Goal: Task Accomplishment & Management: Manage account settings

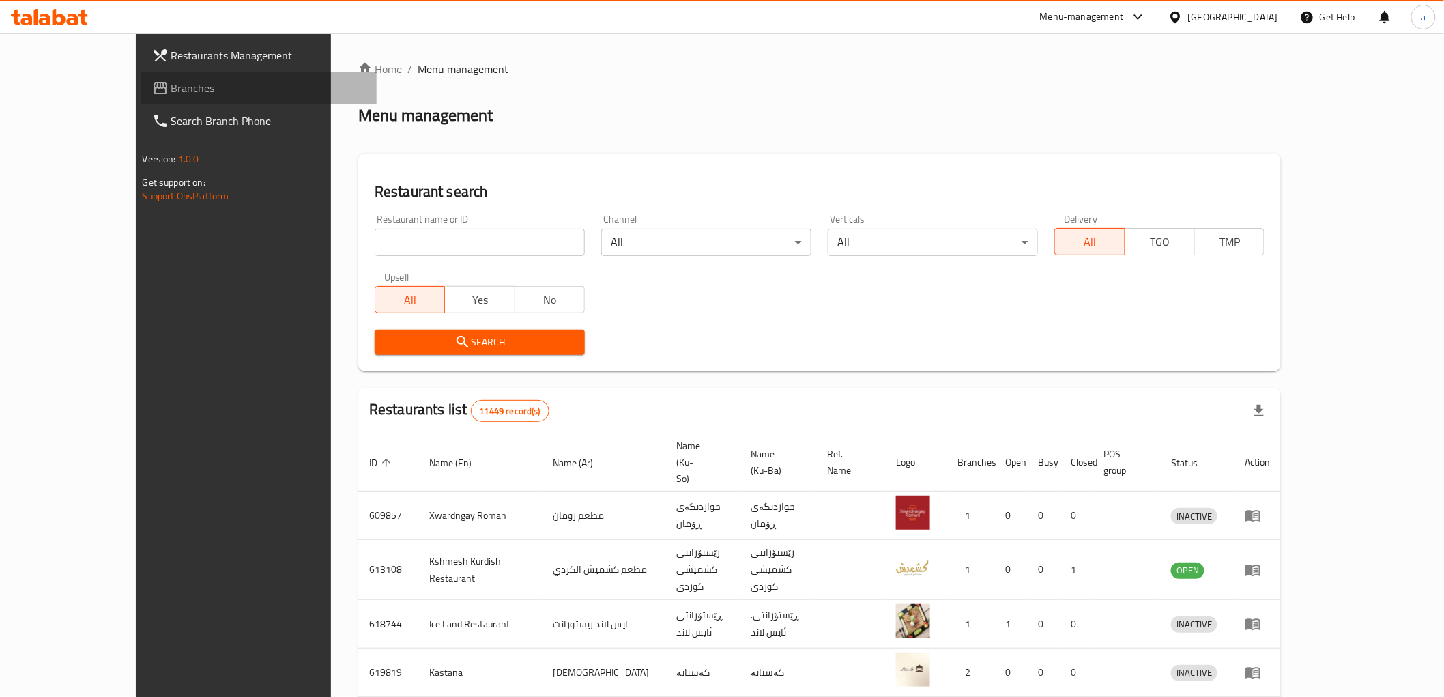
click at [171, 90] on span "Branches" at bounding box center [268, 88] width 195 height 16
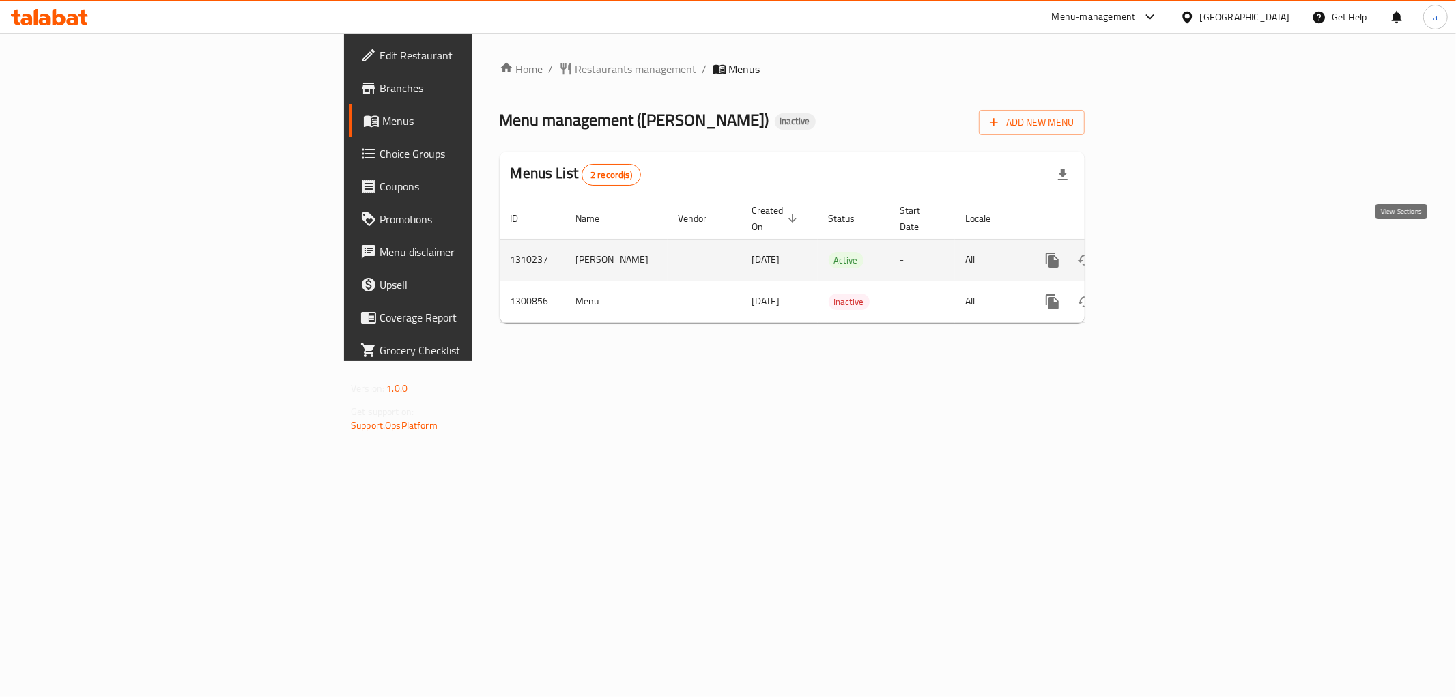
click at [1157, 254] on icon "enhanced table" at bounding box center [1151, 260] width 12 height 12
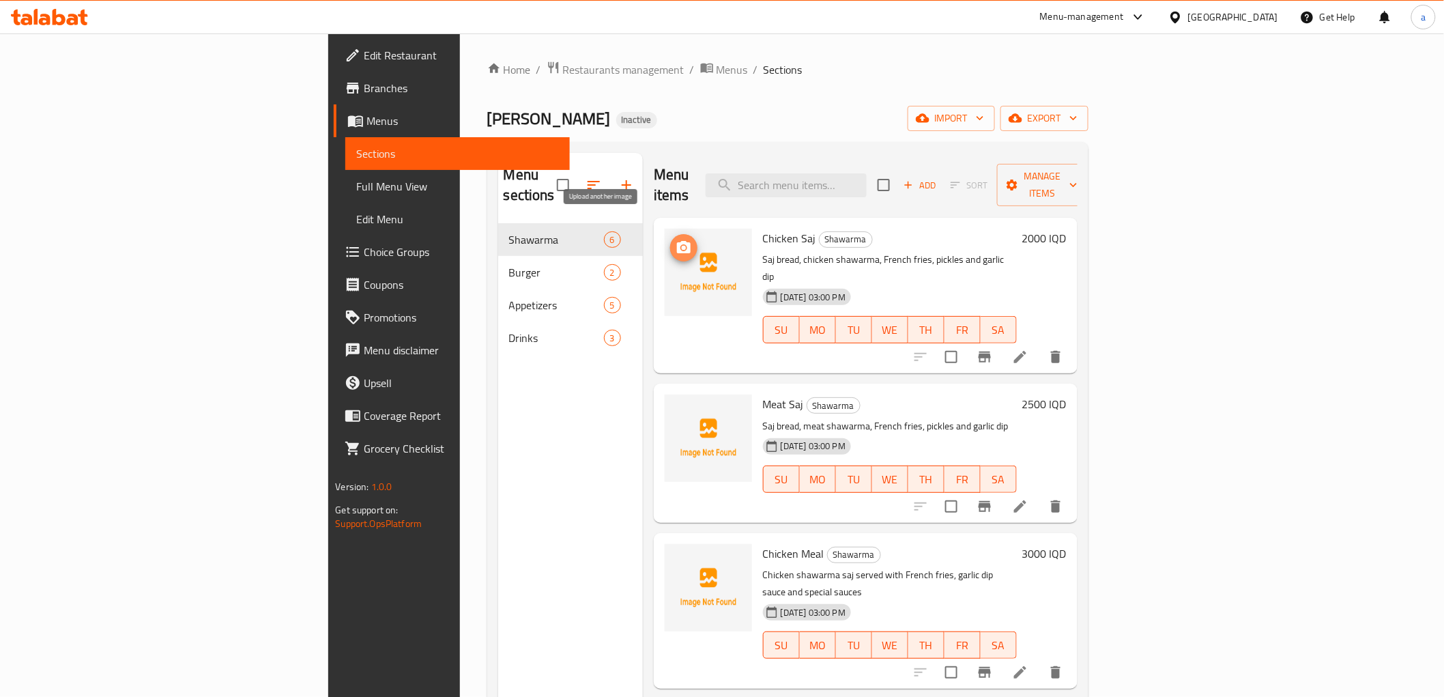
click at [677, 241] on icon "upload picture" at bounding box center [684, 247] width 14 height 12
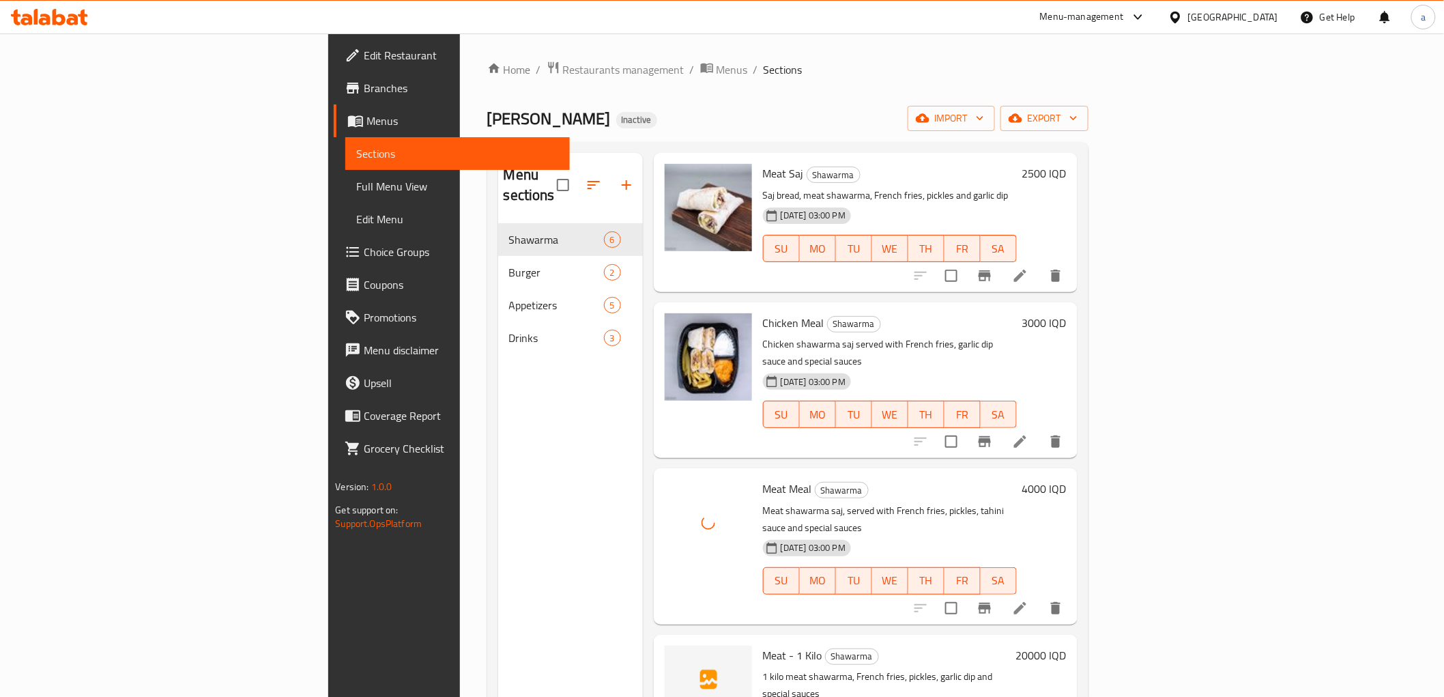
scroll to position [191, 0]
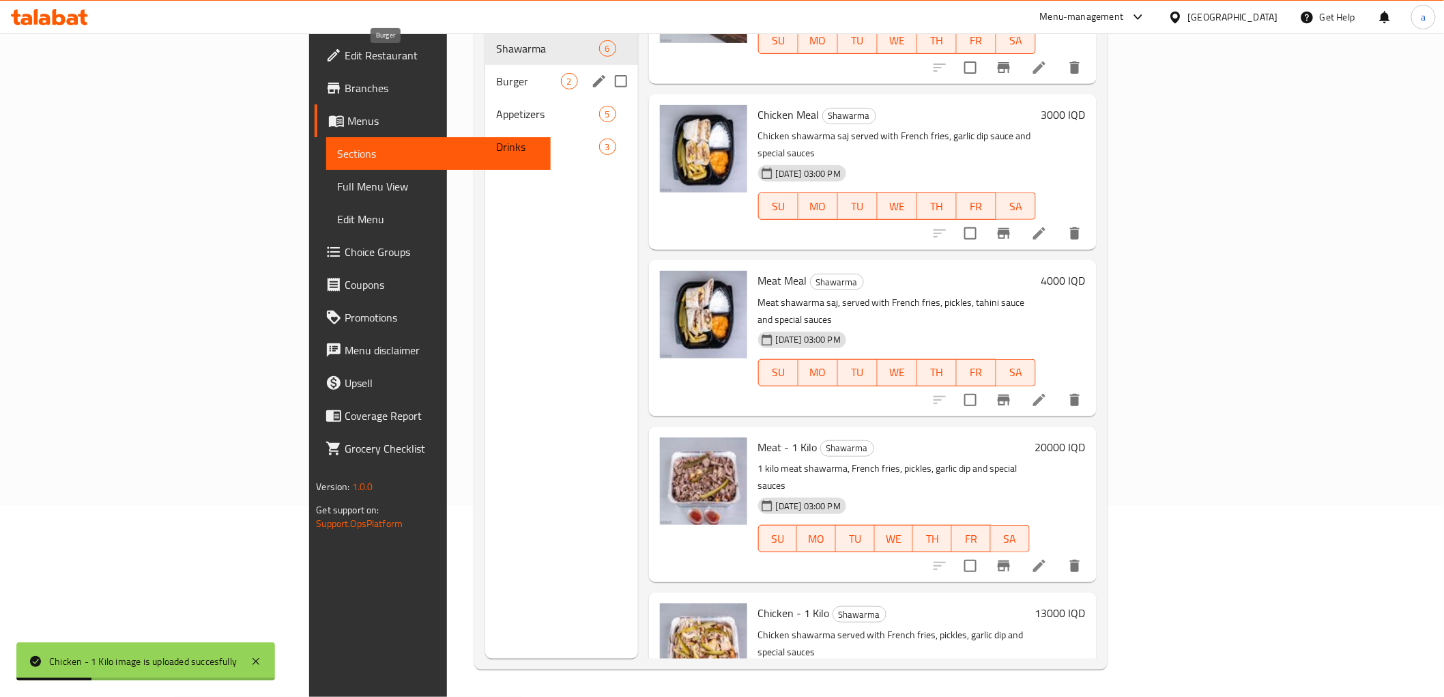
click at [496, 73] on span "Burger" at bounding box center [528, 81] width 65 height 16
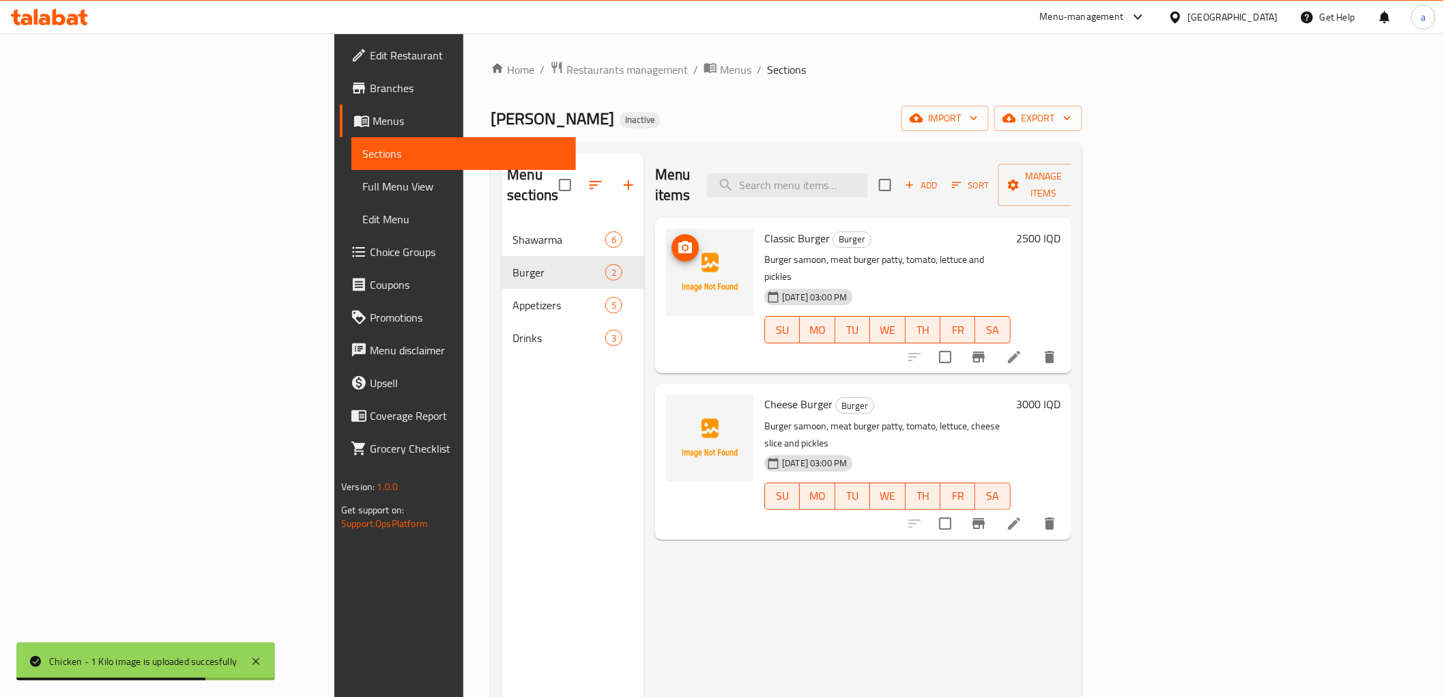
click at [677, 240] on icon "upload picture" at bounding box center [685, 248] width 16 height 16
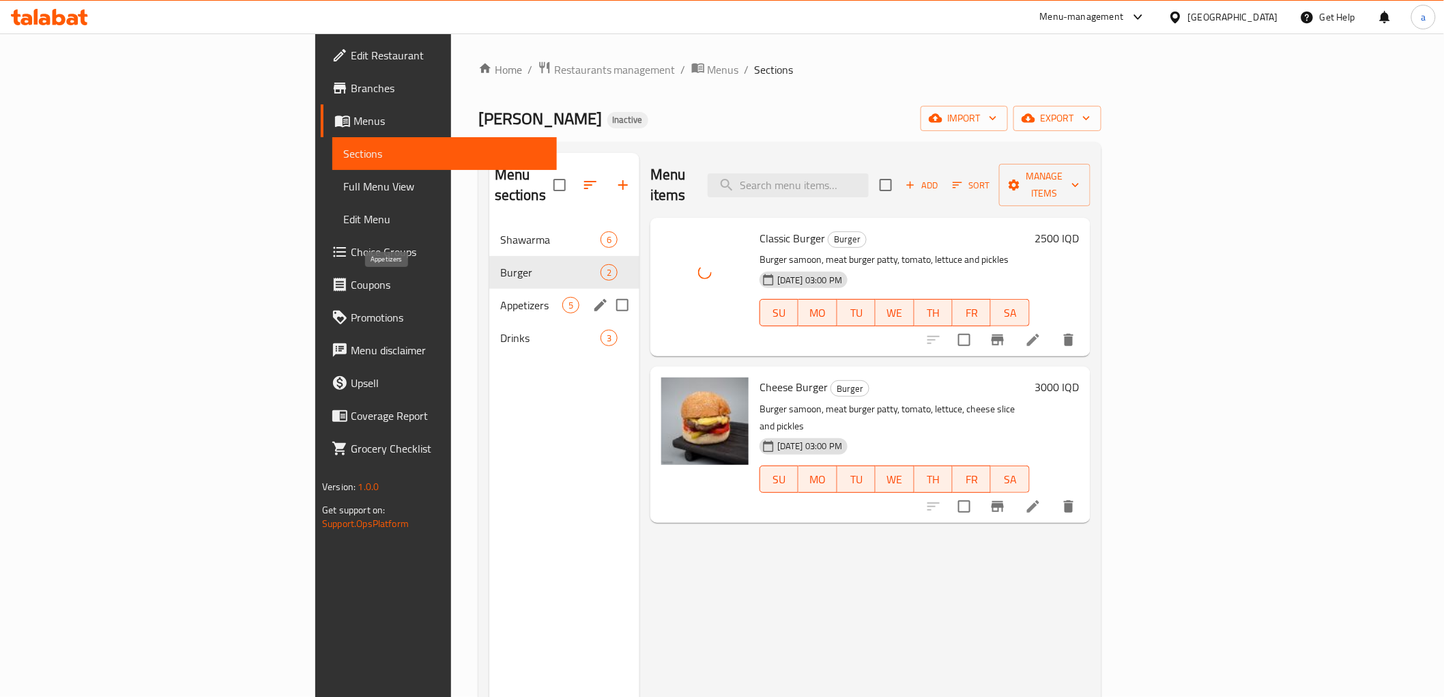
click at [500, 297] on span "Appetizers" at bounding box center [531, 305] width 62 height 16
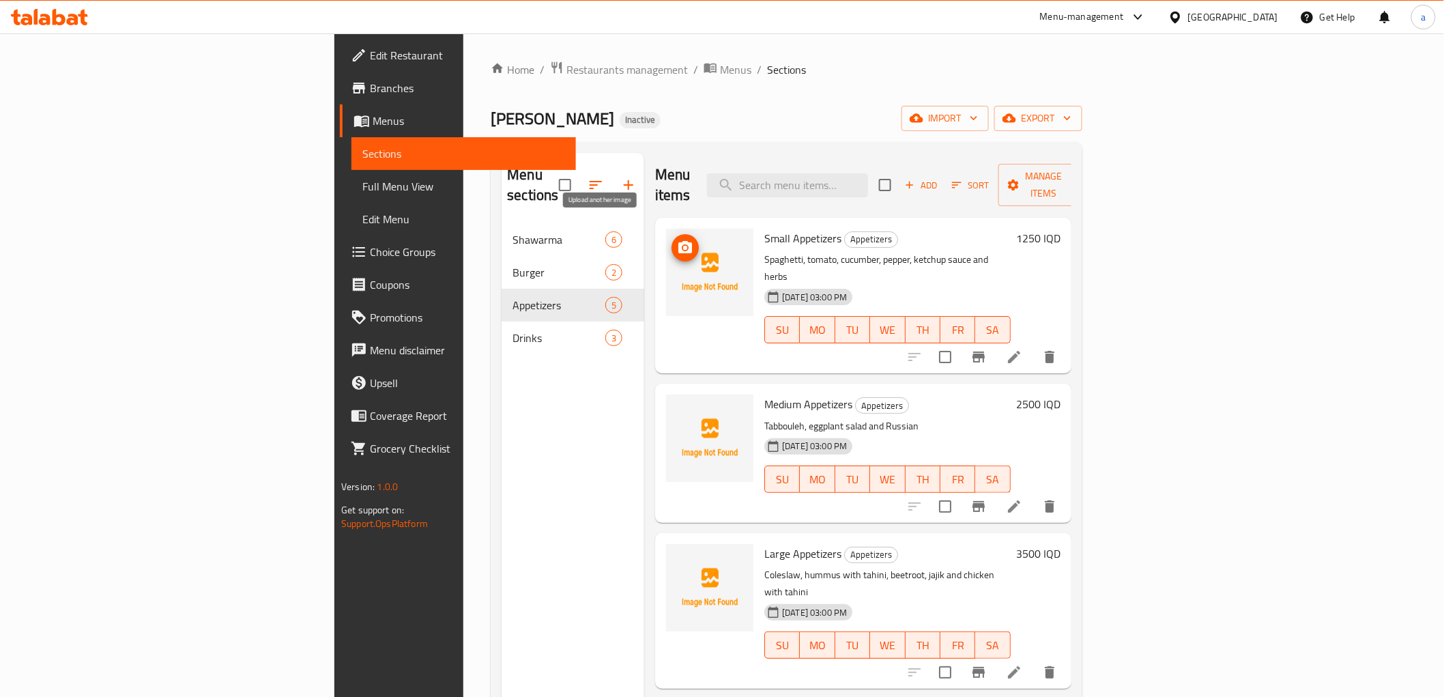
click at [678, 241] on icon "upload picture" at bounding box center [685, 247] width 14 height 12
click at [819, 418] on p "Tabbouleh, eggplant salad and Russian" at bounding box center [887, 426] width 246 height 17
click at [823, 418] on p "Tabbouleh, eggplant salad and Russian" at bounding box center [887, 426] width 246 height 17
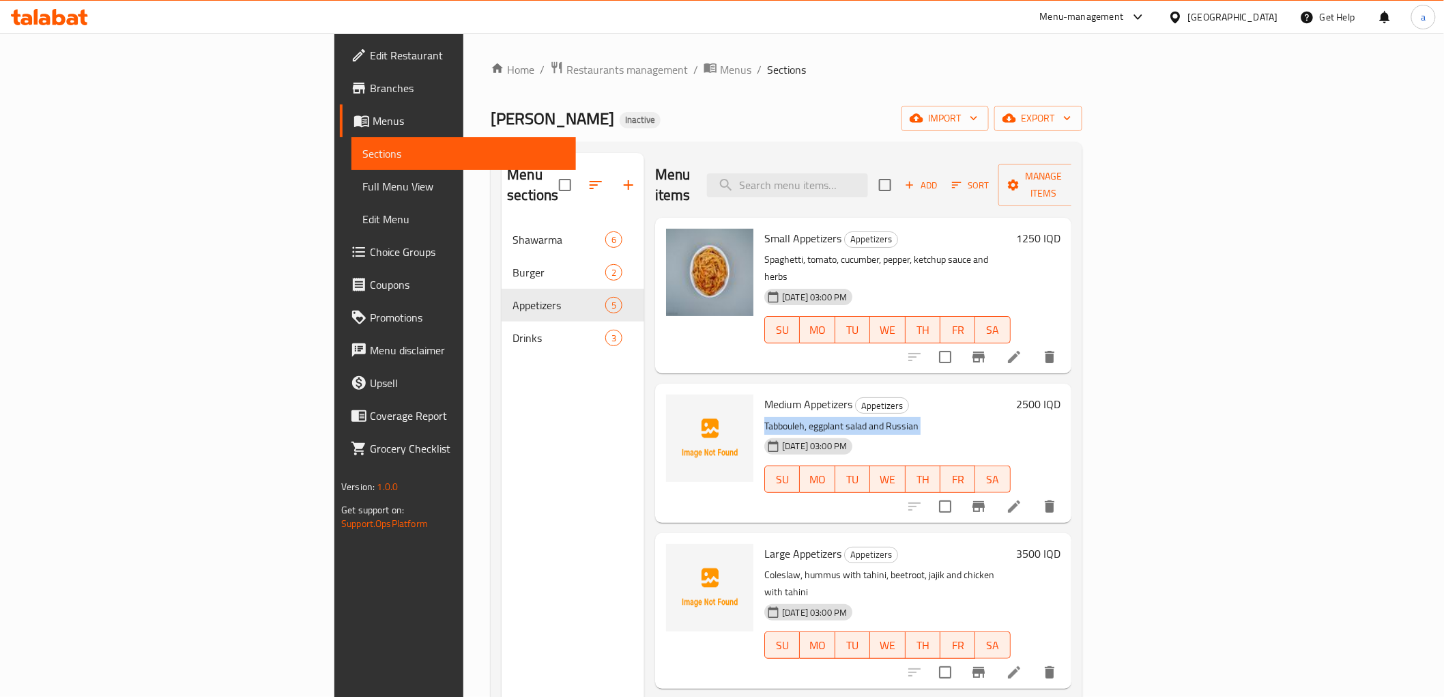
click at [823, 418] on p "Tabbouleh, eggplant salad and Russian" at bounding box center [887, 426] width 246 height 17
copy div "Tabbouleh, eggplant salad and Russian"
click at [677, 405] on icon "upload picture" at bounding box center [685, 413] width 16 height 16
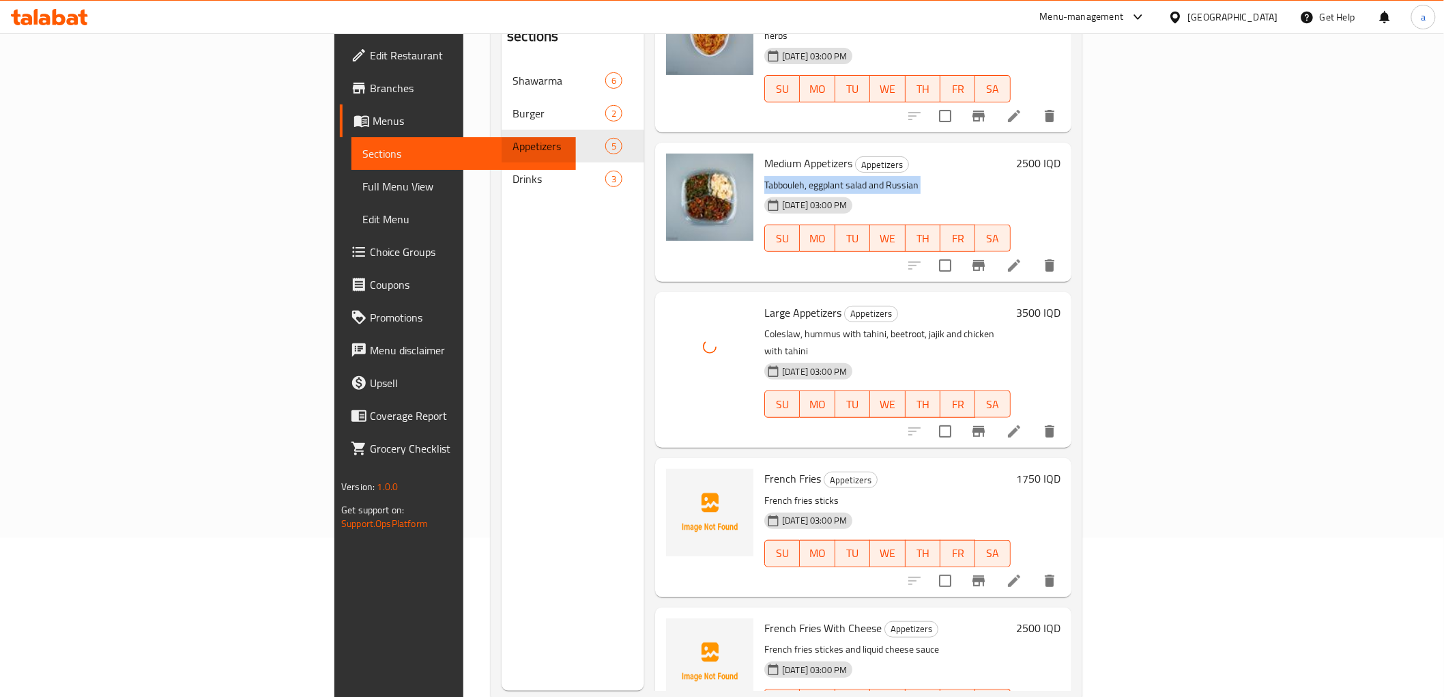
scroll to position [191, 0]
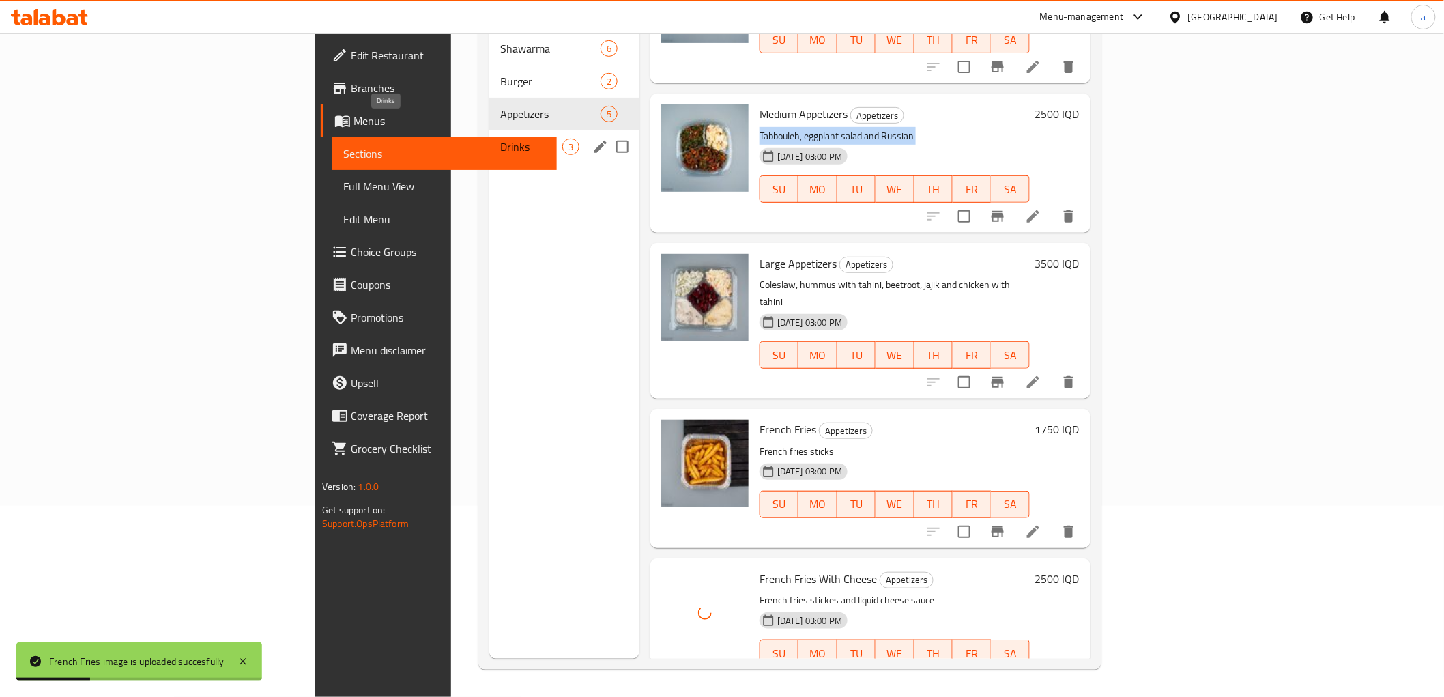
click at [500, 139] on span "Drinks" at bounding box center [531, 147] width 62 height 16
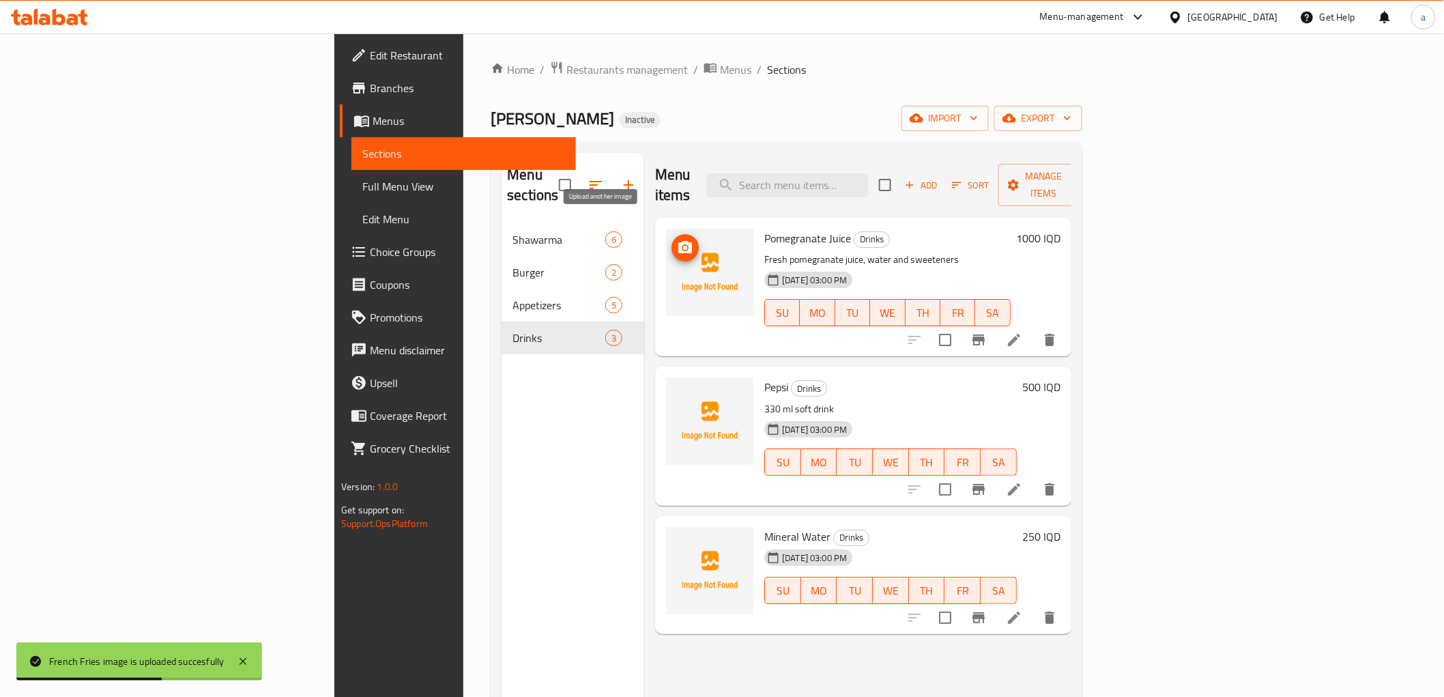
click at [678, 241] on icon "upload picture" at bounding box center [685, 247] width 14 height 12
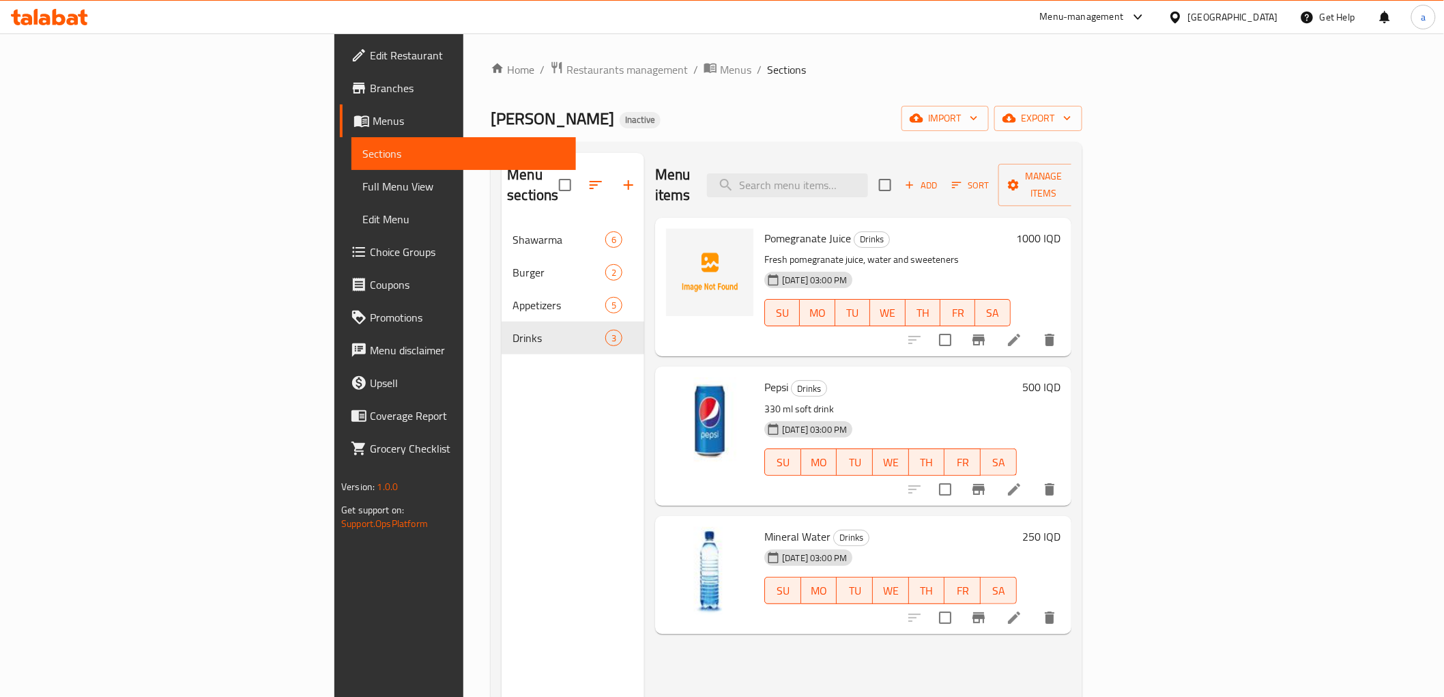
click at [370, 82] on span "Branches" at bounding box center [467, 88] width 195 height 16
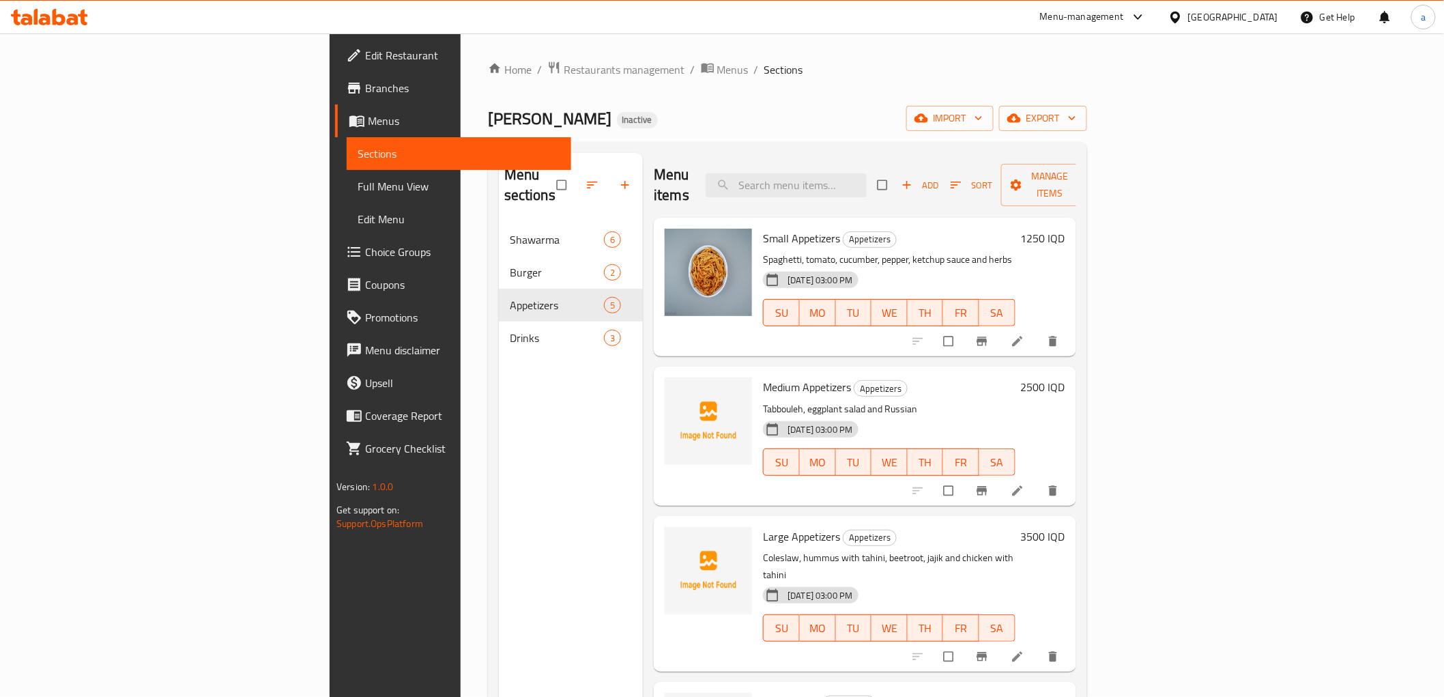
click at [1024, 484] on icon at bounding box center [1018, 491] width 14 height 14
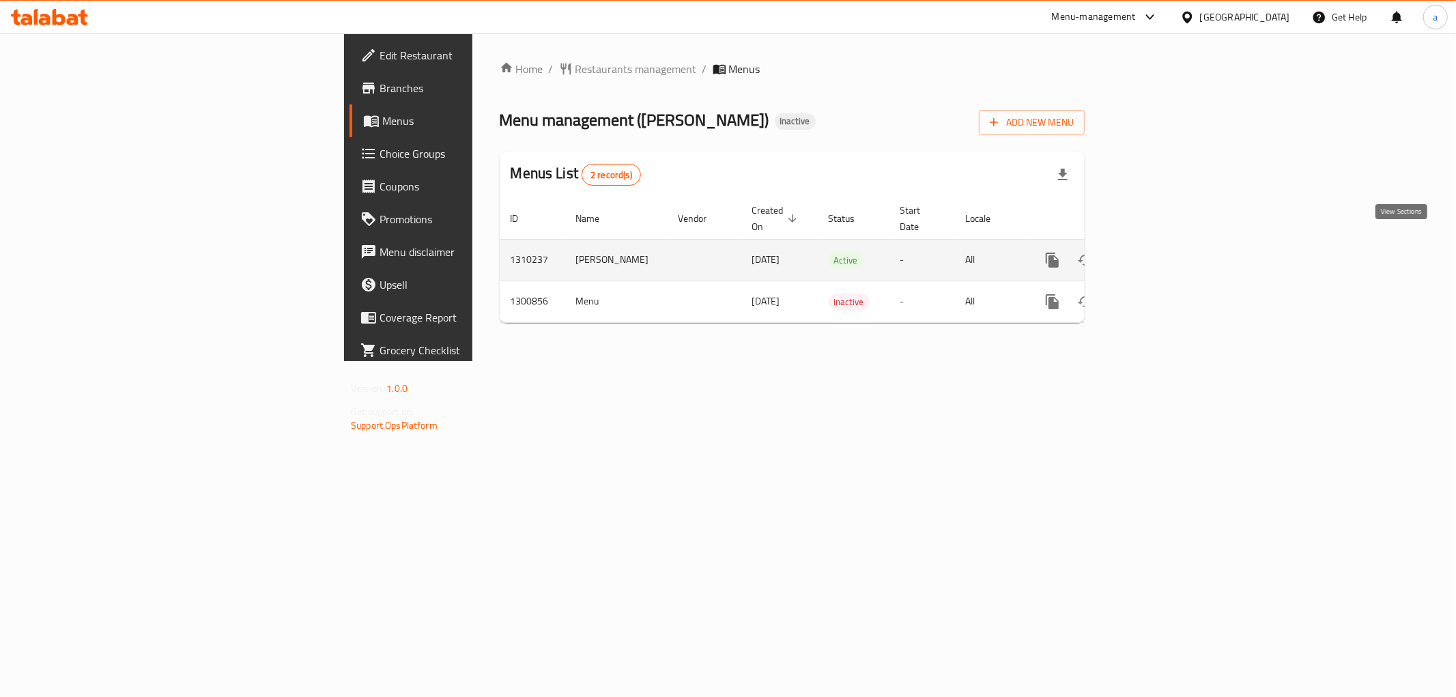
click at [1157, 254] on icon "enhanced table" at bounding box center [1151, 260] width 12 height 12
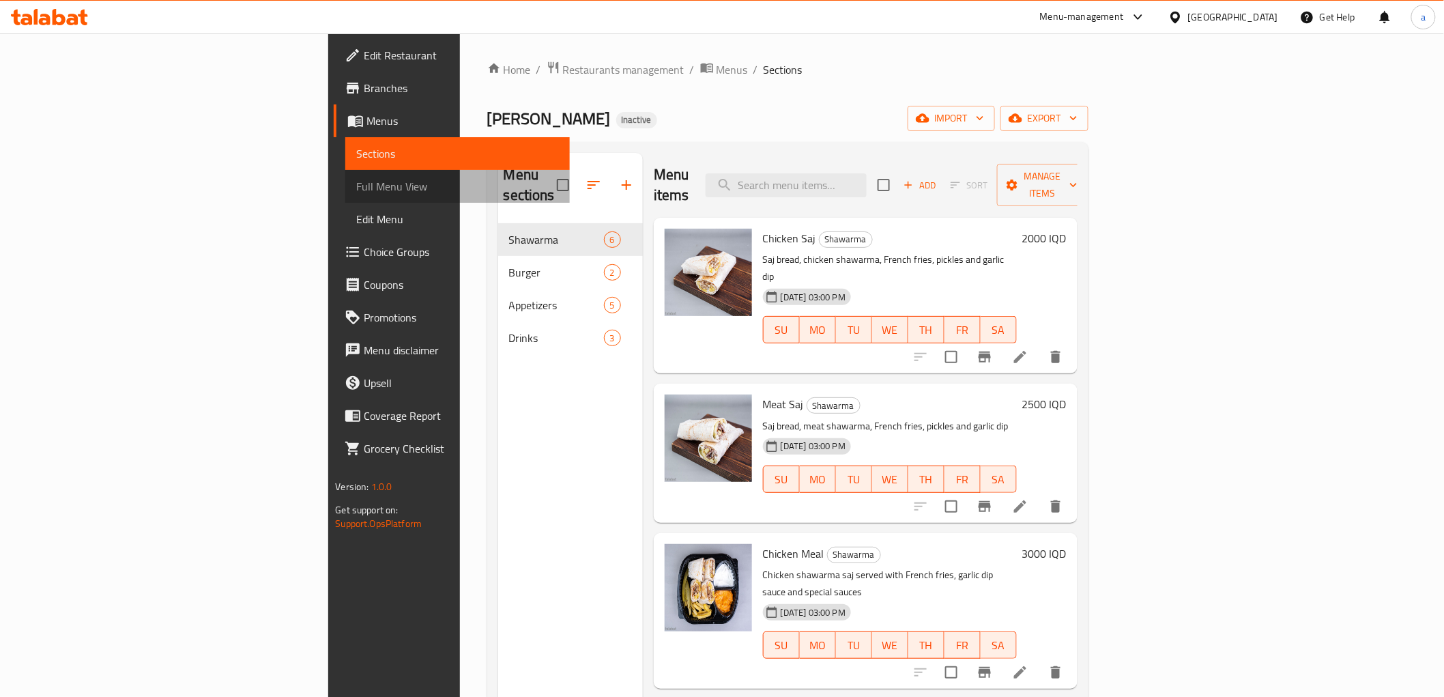
click at [356, 190] on span "Full Menu View" at bounding box center [457, 186] width 202 height 16
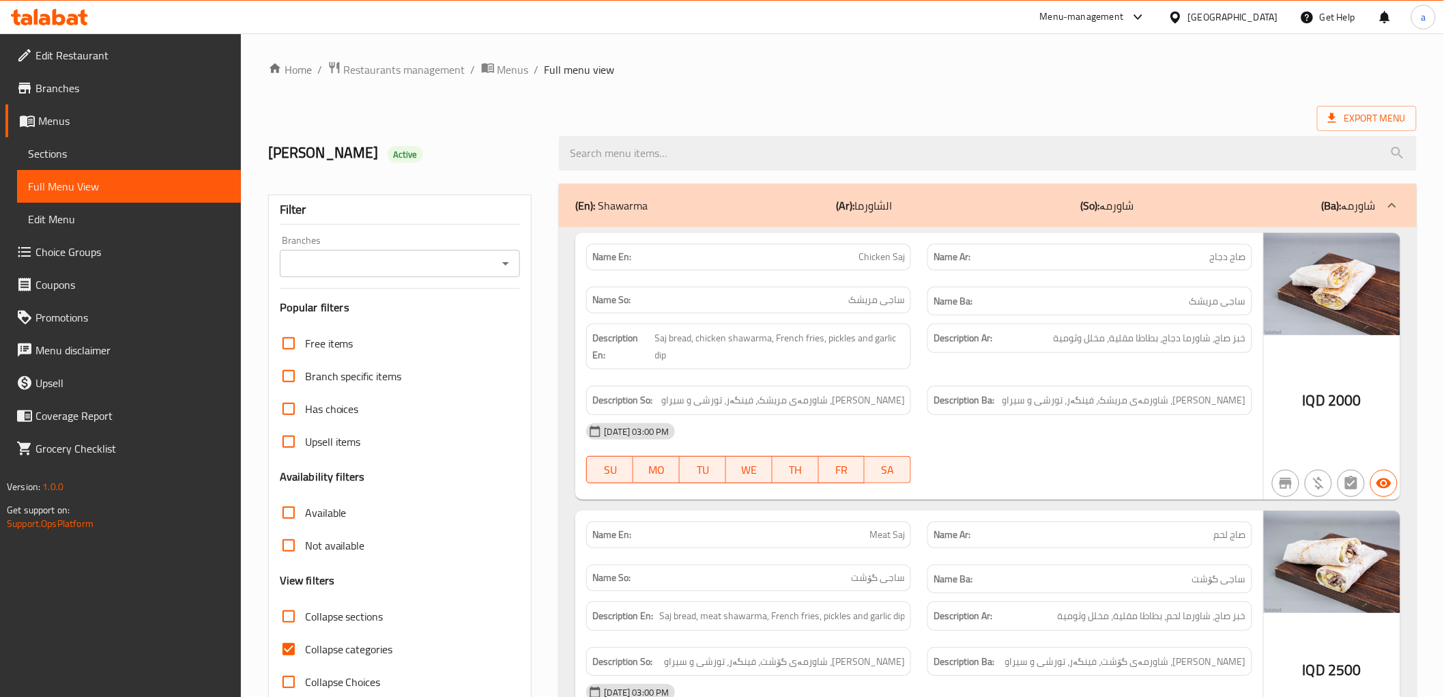
click at [506, 271] on icon "Open" at bounding box center [506, 263] width 16 height 16
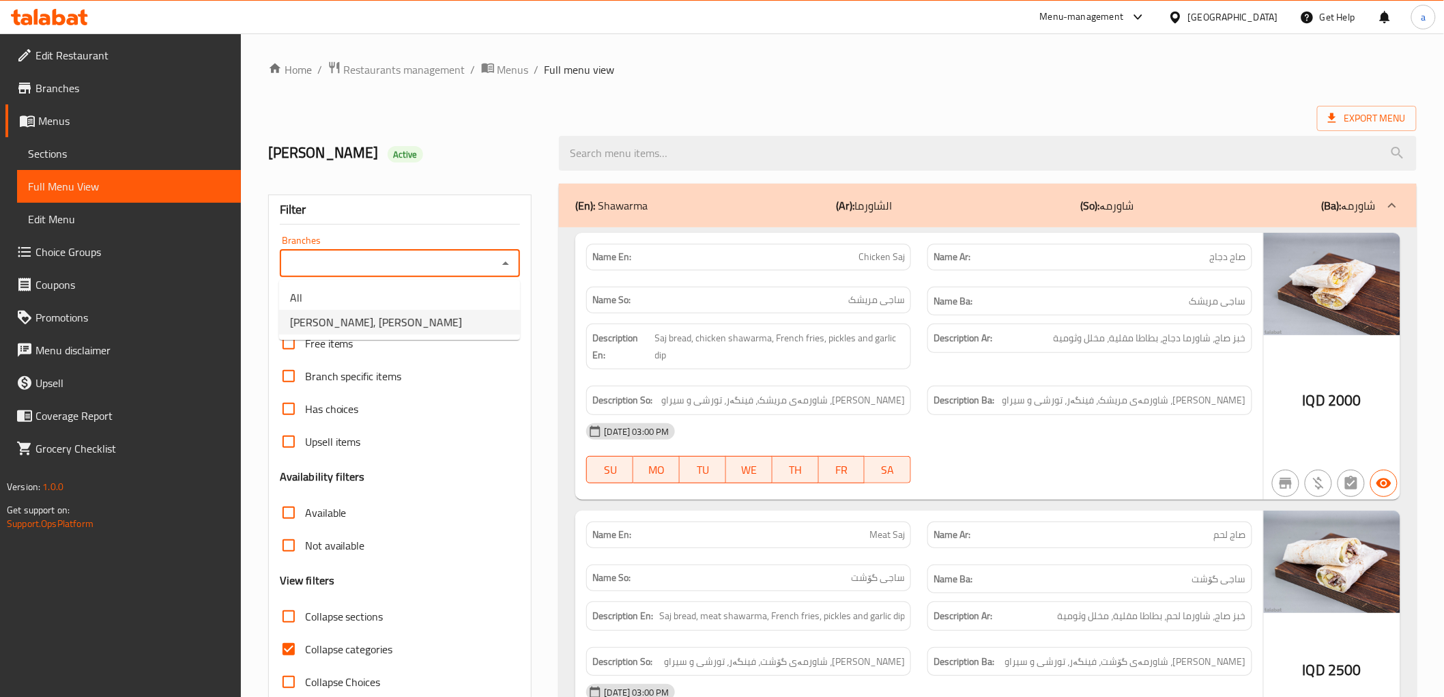
click at [425, 321] on li "Haj Ismail, Al-Salaam" at bounding box center [399, 322] width 241 height 25
type input "Haj Ismail, Al-Salaam"
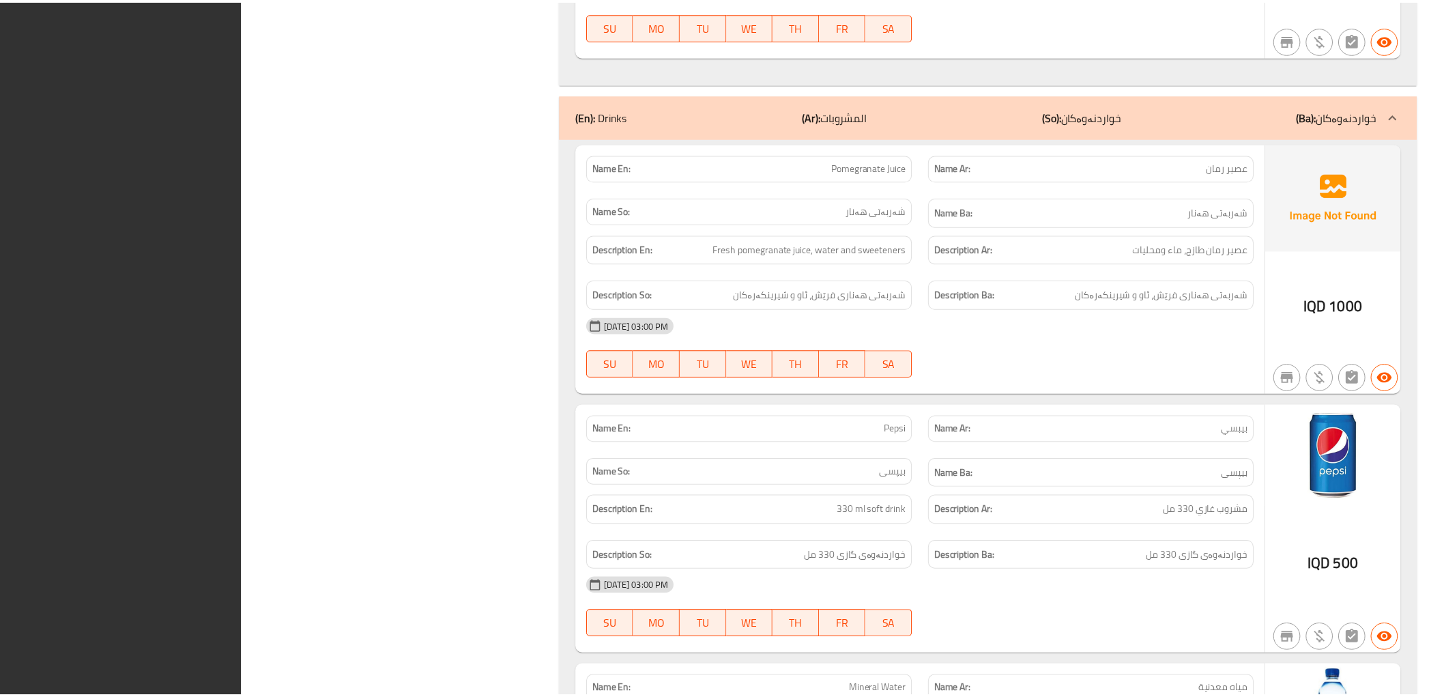
scroll to position [4177, 0]
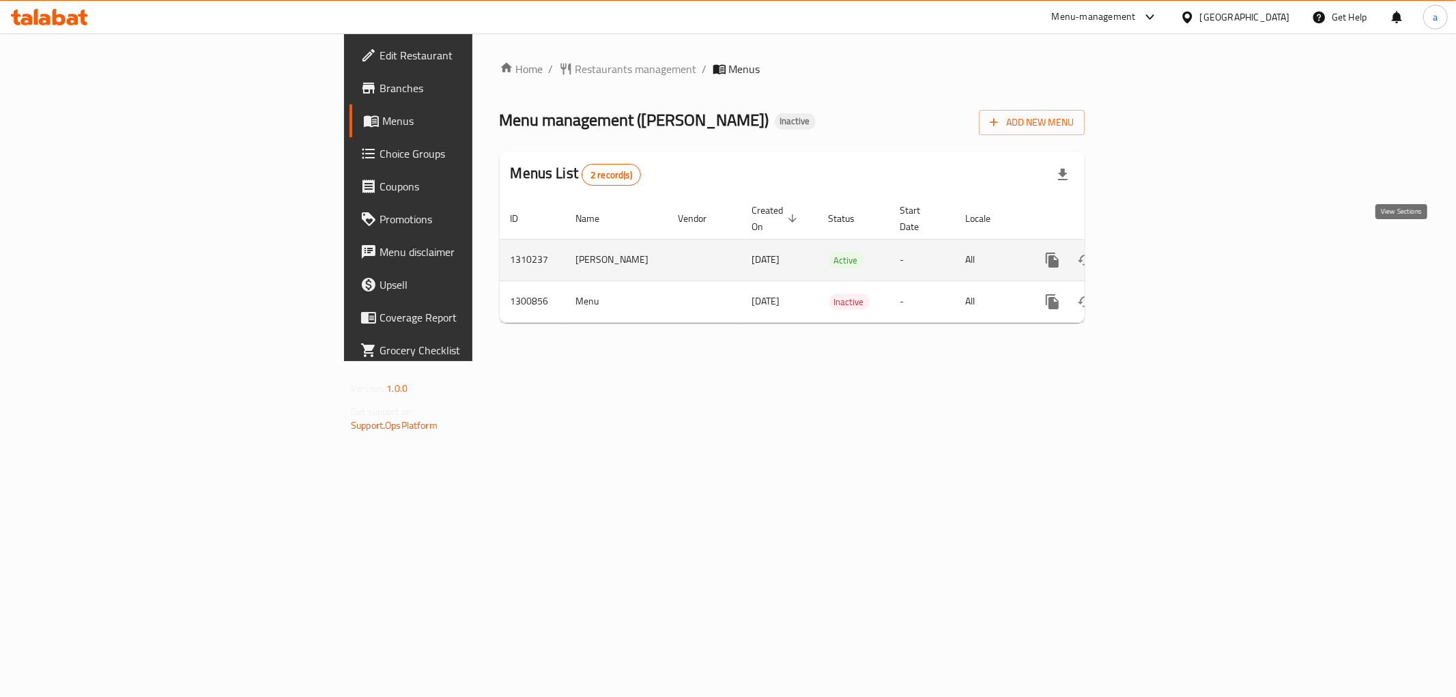
click at [1167, 244] on link "enhanced table" at bounding box center [1150, 260] width 33 height 33
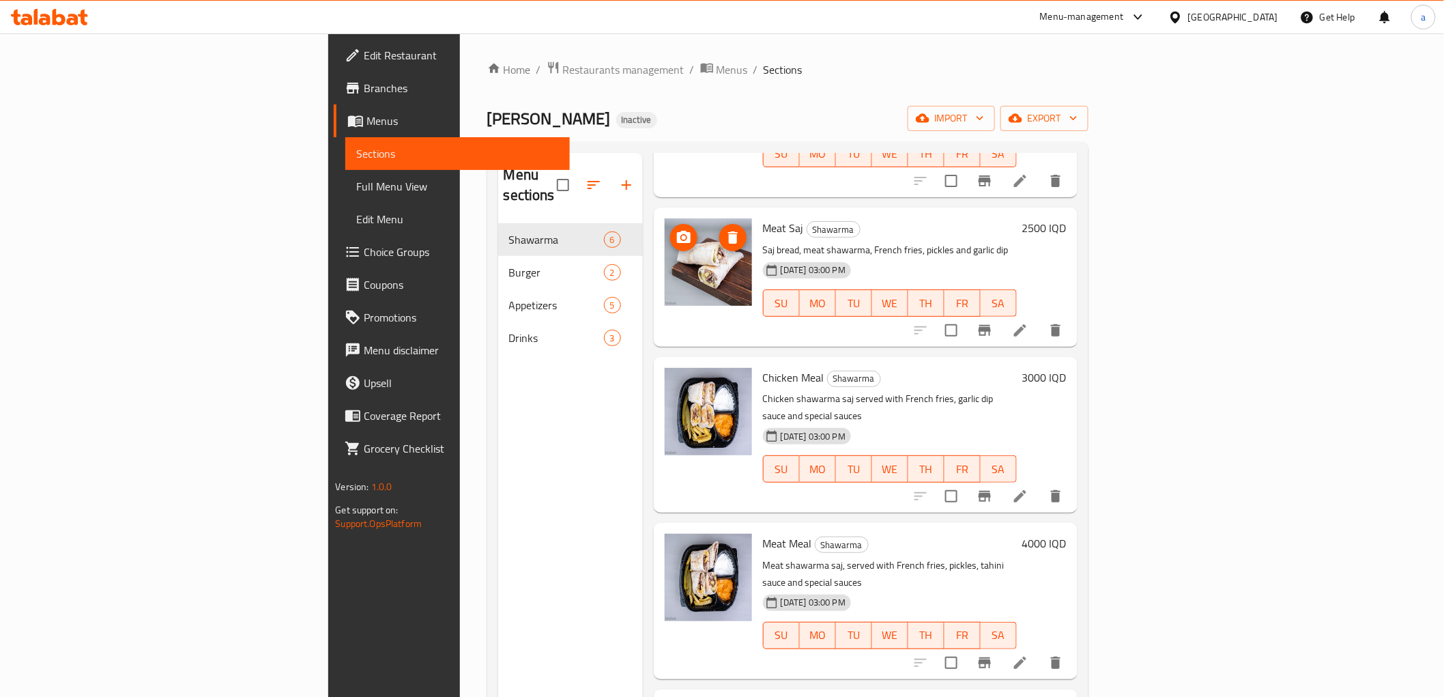
scroll to position [231, 0]
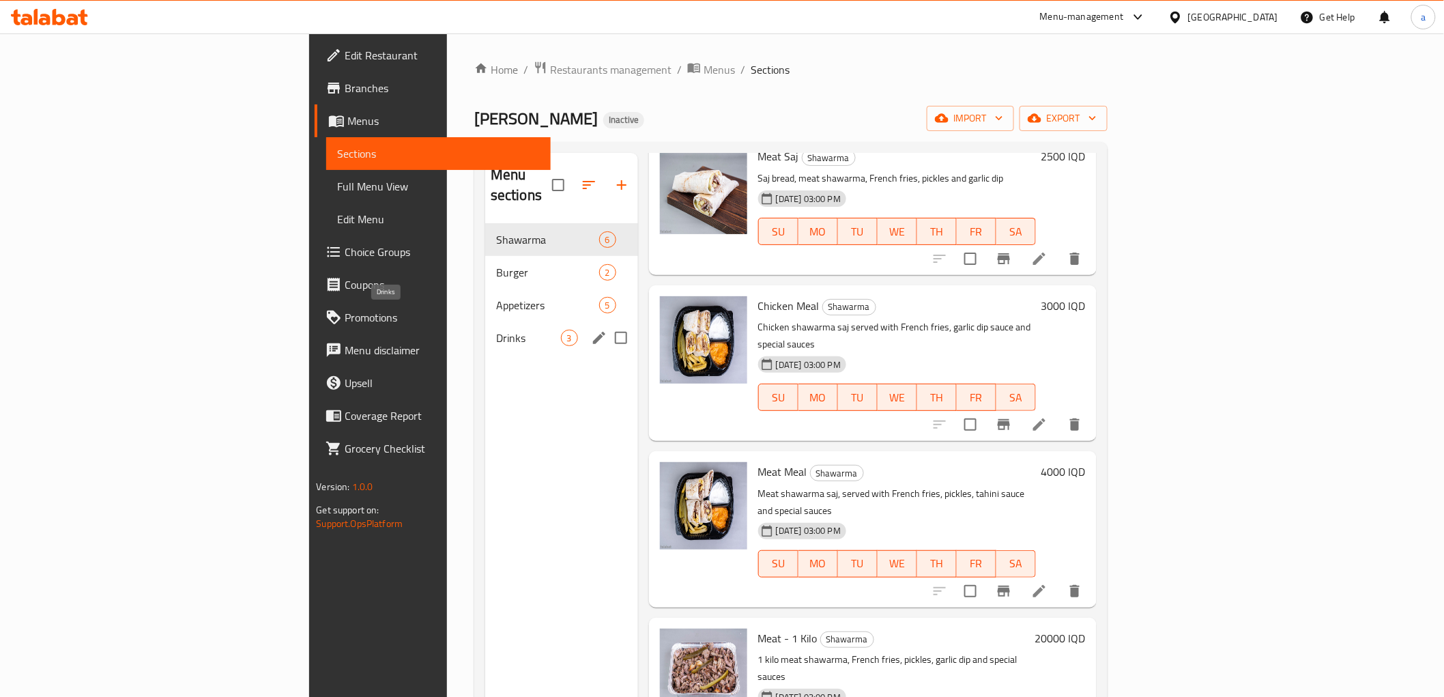
click at [496, 330] on span "Drinks" at bounding box center [528, 338] width 65 height 16
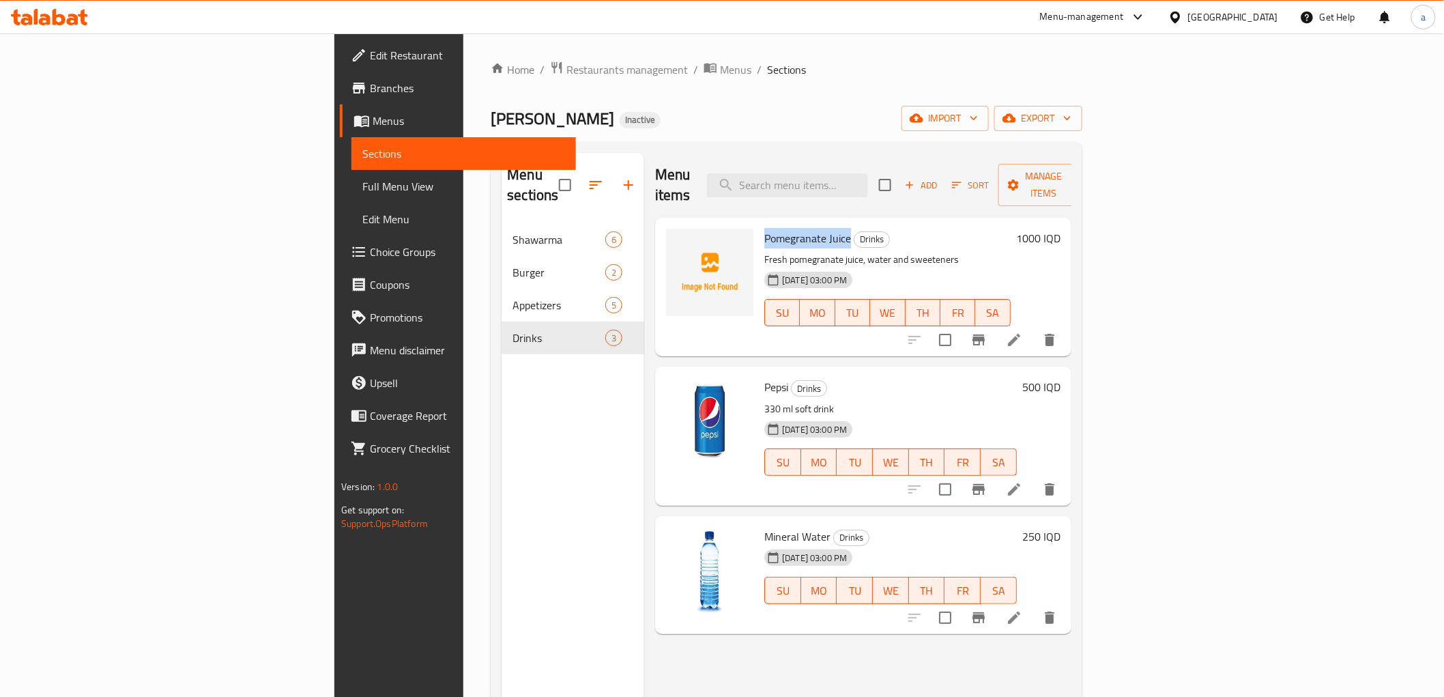
drag, startPoint x: 678, startPoint y: 218, endPoint x: 767, endPoint y: 221, distance: 88.8
click at [767, 223] on div "Pomegranate Juice Drinks Fresh pomegranate juice, water and sweeteners [DATE] 0…" at bounding box center [887, 287] width 257 height 128
copy span "Pomegranate Juice"
